Goal: Information Seeking & Learning: Understand process/instructions

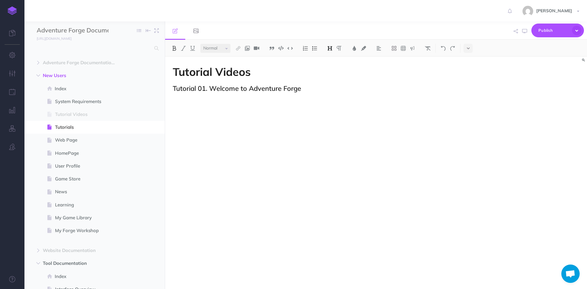
select select "null"
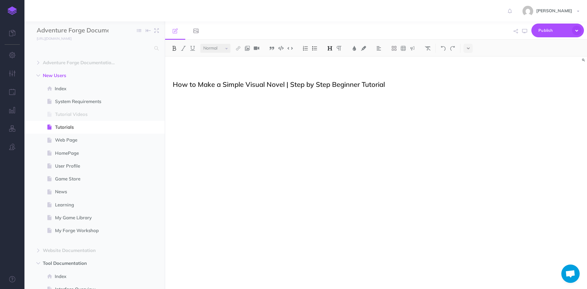
scroll to position [1408, 0]
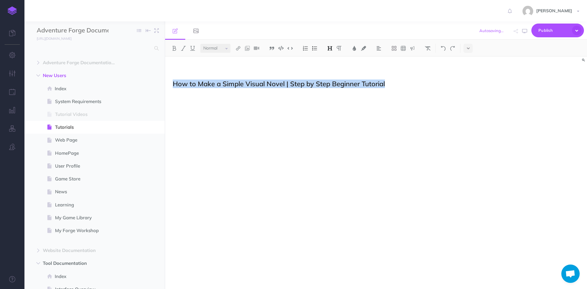
drag, startPoint x: 168, startPoint y: 82, endPoint x: 414, endPoint y: 77, distance: 245.5
click at [414, 81] on h2 "How to Make a Simple Visual Novel | Step by Step Beginner Tutorial" at bounding box center [313, 83] width 280 height 7
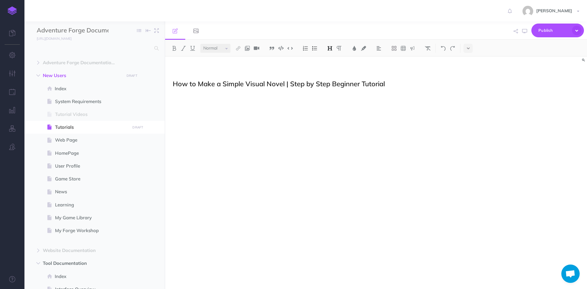
drag, startPoint x: 414, startPoint y: 81, endPoint x: 395, endPoint y: 81, distance: 19.0
click at [395, 81] on h2 "How to Make a Simple Visual Novel | Step by Step Beginner Tutorial" at bounding box center [313, 83] width 280 height 7
drag, startPoint x: 422, startPoint y: 85, endPoint x: 172, endPoint y: 83, distance: 250.1
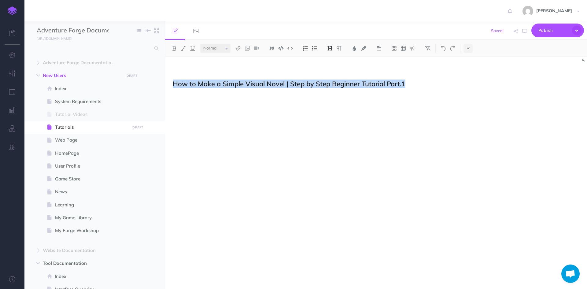
drag, startPoint x: 415, startPoint y: 85, endPoint x: 168, endPoint y: 85, distance: 246.4
copy h2 "How to Make a Simple Visual Novel | Step by Step Beginner Tutorial Part.1"
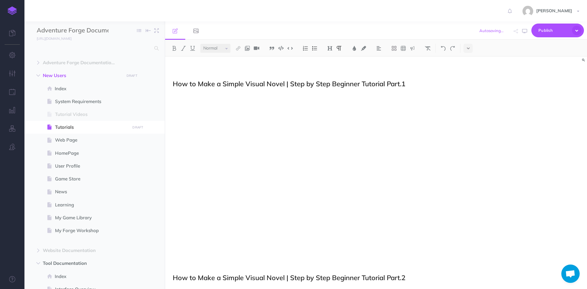
scroll to position [1414, 0]
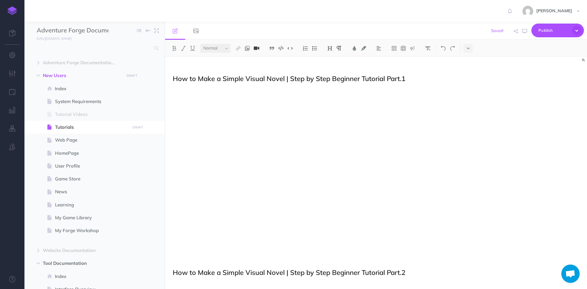
click at [260, 48] on button at bounding box center [256, 48] width 9 height 9
type input "[URL][DOMAIN_NAME]"
click at [322, 46] on button "OK" at bounding box center [325, 45] width 20 height 13
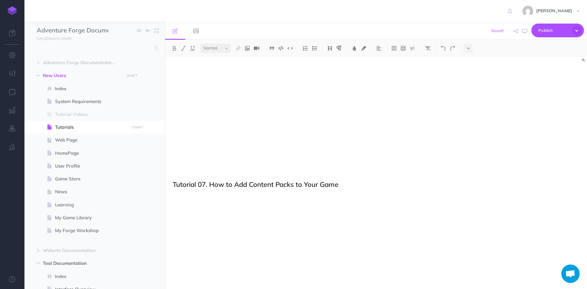
scroll to position [1093, 0]
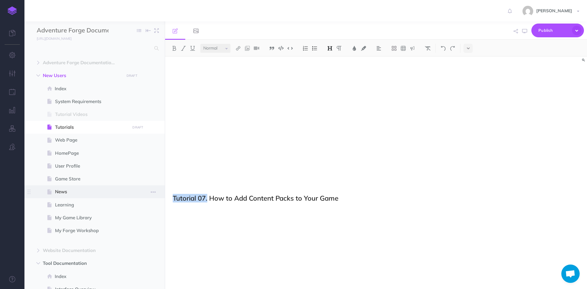
drag, startPoint x: 208, startPoint y: 198, endPoint x: 160, endPoint y: 196, distance: 47.4
click at [160, 196] on div "Adventure Forge Documentation Collapse all Expand all Expand to root folders [U…" at bounding box center [305, 154] width 562 height 267
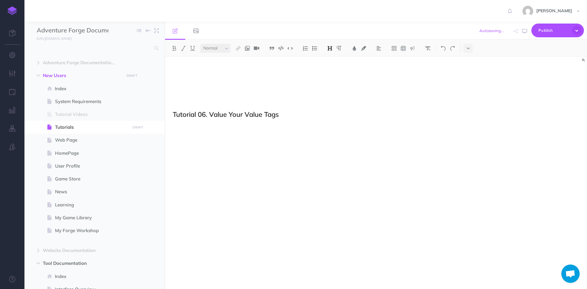
scroll to position [971, 0]
drag, startPoint x: 211, startPoint y: 120, endPoint x: 158, endPoint y: 117, distance: 52.6
click at [158, 117] on div "Adventure Forge Documentation Collapse all Expand all Expand to root folders [U…" at bounding box center [305, 154] width 562 height 267
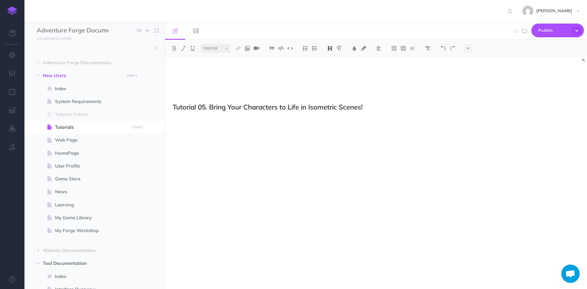
scroll to position [695, 0]
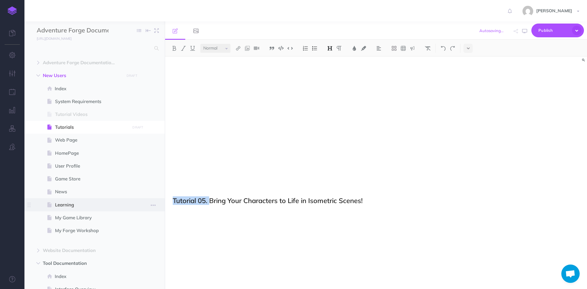
drag, startPoint x: 209, startPoint y: 200, endPoint x: 156, endPoint y: 200, distance: 53.8
click at [156, 200] on div "Adventure Forge Documentation Collapse all Expand all Expand to root folders [U…" at bounding box center [305, 154] width 562 height 267
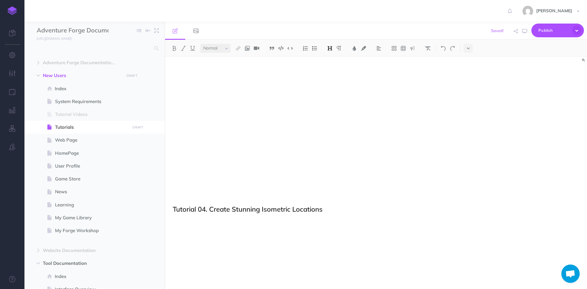
scroll to position [481, 0]
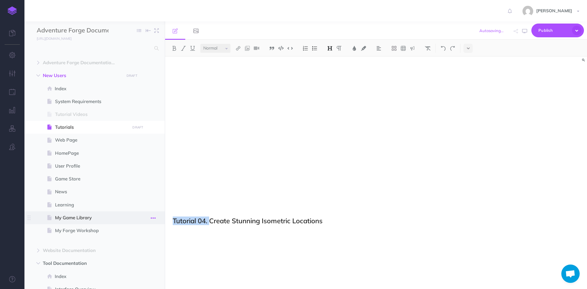
drag, startPoint x: 211, startPoint y: 221, endPoint x: 157, endPoint y: 218, distance: 54.5
click at [157, 218] on div "Adventure Forge Documentation Collapse all Expand all Expand to root folders [U…" at bounding box center [305, 154] width 562 height 267
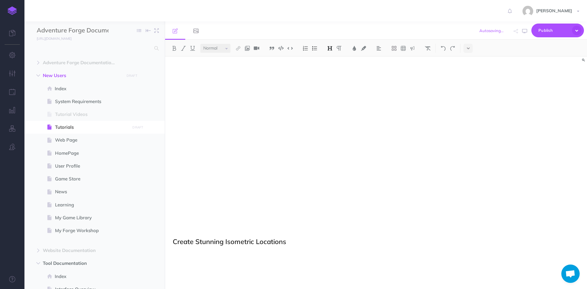
scroll to position [359, 0]
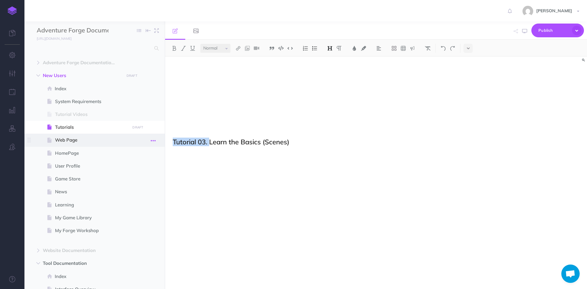
drag, startPoint x: 209, startPoint y: 140, endPoint x: 158, endPoint y: 139, distance: 51.7
click at [158, 139] on div "Adventure Forge Documentation Collapse all Expand all Expand to root folders [U…" at bounding box center [305, 154] width 562 height 267
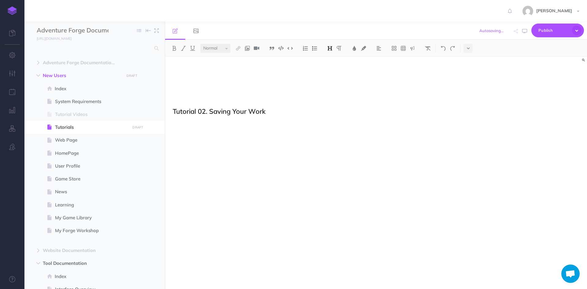
scroll to position [145, 0]
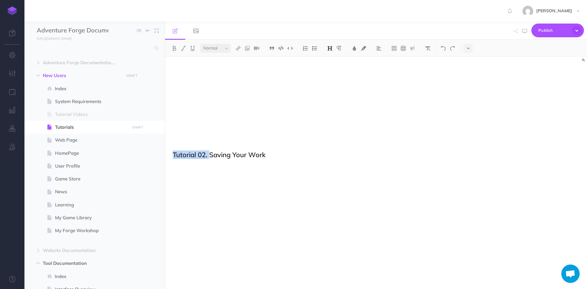
drag, startPoint x: 209, startPoint y: 156, endPoint x: 169, endPoint y: 155, distance: 40.7
click at [189, 132] on p at bounding box center [313, 132] width 280 height 7
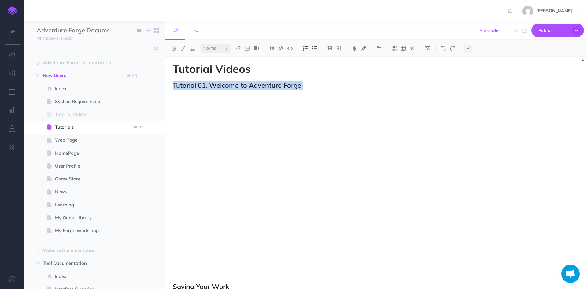
scroll to position [0, 0]
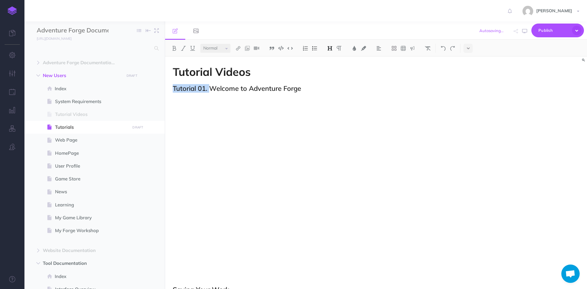
drag, startPoint x: 212, startPoint y: 90, endPoint x: 165, endPoint y: 89, distance: 46.5
click at [552, 30] on span "Publish" at bounding box center [553, 30] width 31 height 9
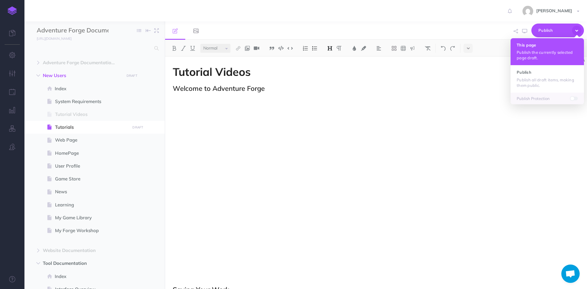
click at [537, 54] on p "Publish the currently selected page draft." at bounding box center [547, 55] width 61 height 11
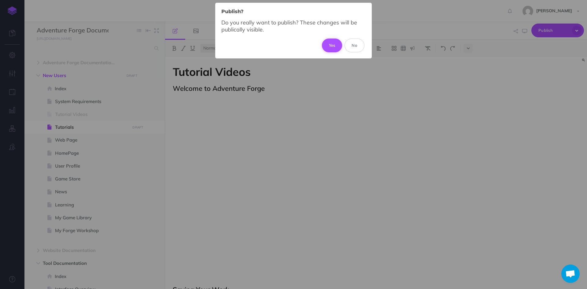
click at [327, 42] on button "Yes" at bounding box center [332, 45] width 20 height 13
